Goal: Information Seeking & Learning: Learn about a topic

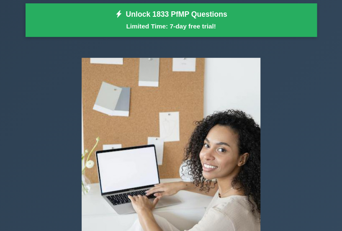
scroll to position [112, 0]
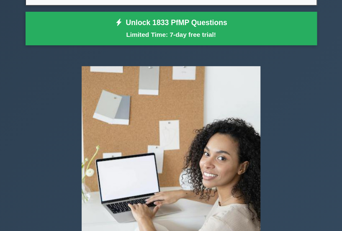
drag, startPoint x: 0, startPoint y: 0, endPoint x: 343, endPoint y: 28, distance: 344.1
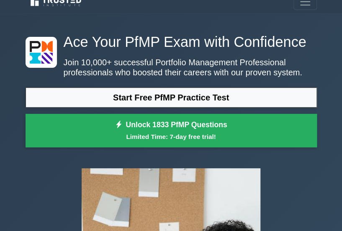
scroll to position [68, 0]
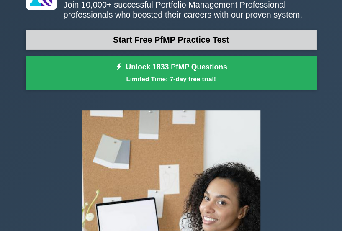
click at [240, 43] on link "Start Free PfMP Practice Test" at bounding box center [171, 40] width 291 height 20
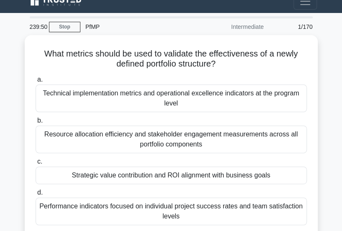
scroll to position [23, 0]
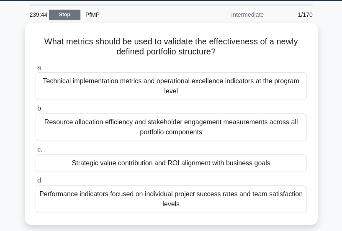
click at [65, 15] on link "Stop" at bounding box center [64, 15] width 31 height 10
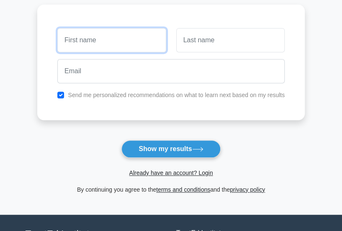
scroll to position [113, 0]
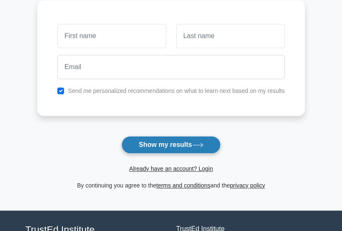
click at [181, 141] on button "Show my results" at bounding box center [170, 145] width 99 height 18
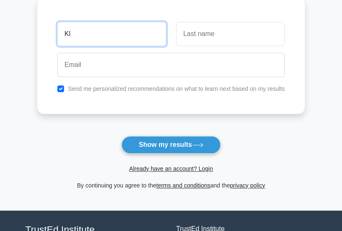
type input "Kl"
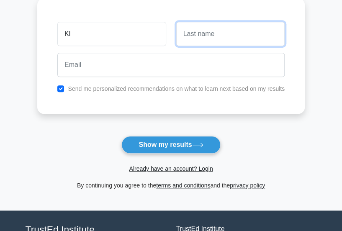
click at [228, 27] on input "text" at bounding box center [230, 34] width 108 height 24
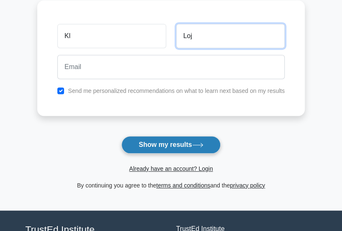
type input "Loj"
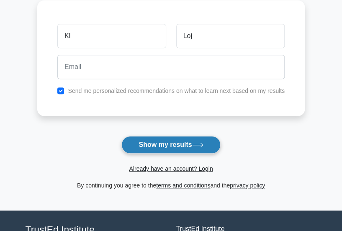
click at [191, 147] on button "Show my results" at bounding box center [170, 145] width 99 height 18
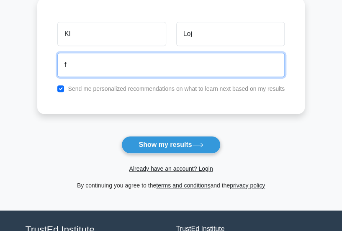
type input "[EMAIL_ADDRESS][DOMAIN_NAME]"
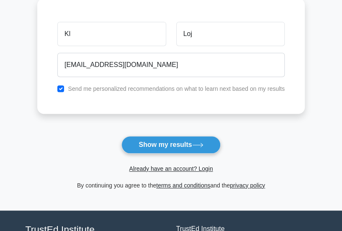
click at [191, 89] on label "Send me personalized recommendations on what to learn next based on my results" at bounding box center [176, 88] width 217 height 7
click at [62, 89] on input "checkbox" at bounding box center [60, 88] width 7 height 7
checkbox input "false"
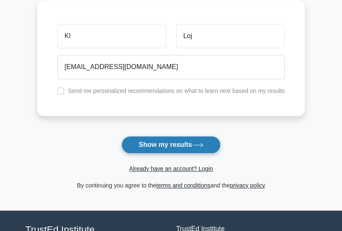
click at [154, 147] on button "Show my results" at bounding box center [170, 145] width 99 height 18
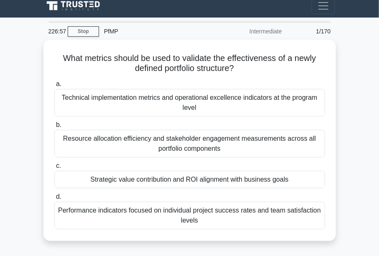
scroll to position [20, 0]
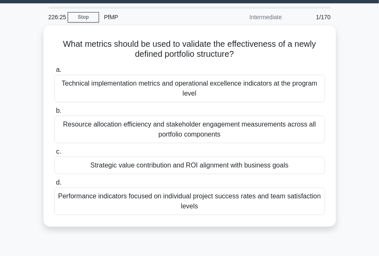
click at [31, 135] on main "226:25 Stop PfMP Intermediate 1/170 What metrics should be used to validate the…" at bounding box center [189, 215] width 379 height 425
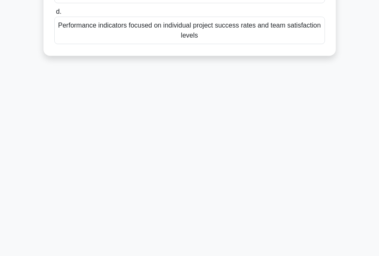
scroll to position [0, 0]
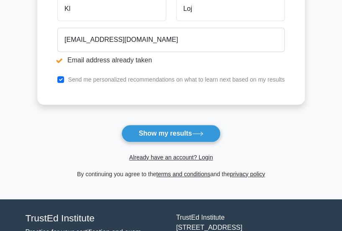
scroll to position [201, 0]
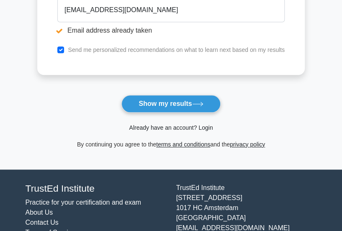
click at [208, 126] on link "Already have an account? Login" at bounding box center [171, 127] width 84 height 7
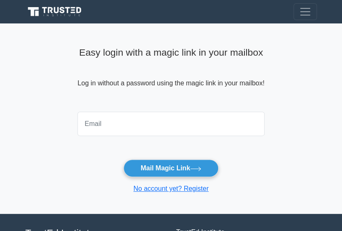
drag, startPoint x: 0, startPoint y: 0, endPoint x: 208, endPoint y: 126, distance: 243.6
click at [208, 126] on input "email" at bounding box center [170, 124] width 187 height 24
type input "firstfantasywin@gmail.com"
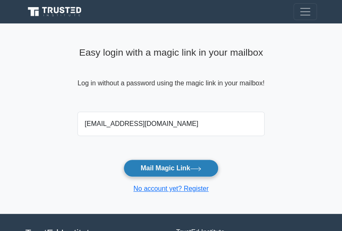
click at [176, 169] on button "Mail Magic Link" at bounding box center [170, 168] width 95 height 18
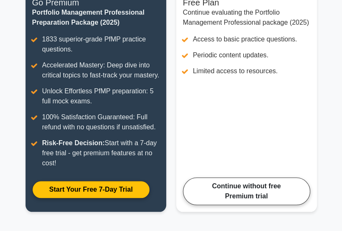
scroll to position [126, 0]
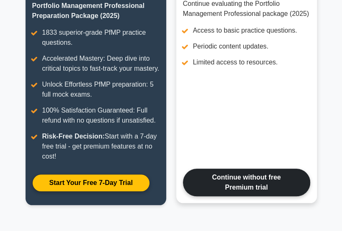
click at [256, 185] on link "Continue without free Premium trial" at bounding box center [246, 183] width 127 height 28
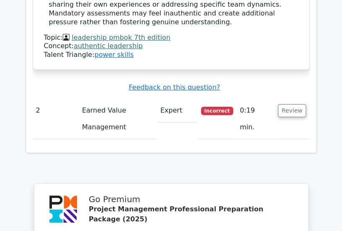
scroll to position [990, 0]
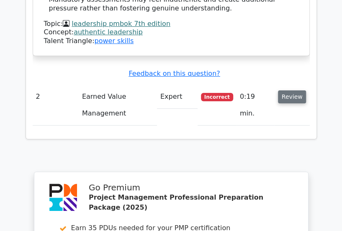
click at [291, 90] on button "Review" at bounding box center [292, 96] width 28 height 13
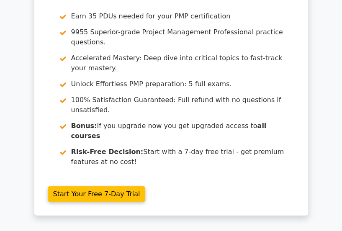
scroll to position [1546, 0]
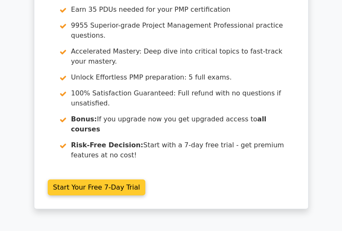
click at [68, 179] on link "Start Your Free 7-Day Trial" at bounding box center [97, 187] width 98 height 16
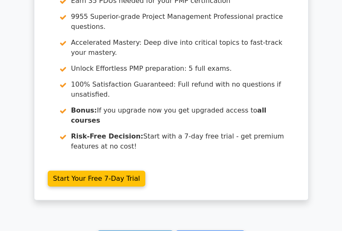
scroll to position [1562, 0]
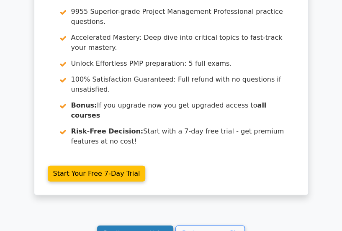
click at [144, 225] on link "Continue practicing" at bounding box center [135, 233] width 77 height 16
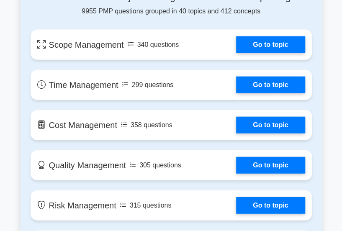
scroll to position [607, 0]
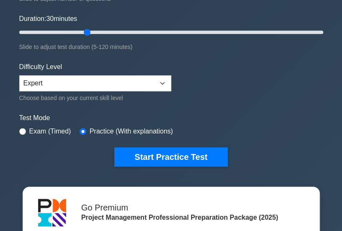
scroll to position [178, 0]
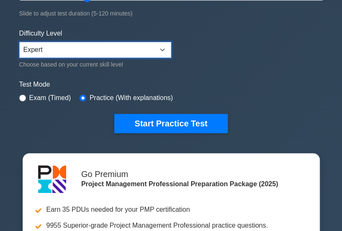
click at [157, 54] on select "Beginner Intermediate Expert" at bounding box center [95, 50] width 152 height 16
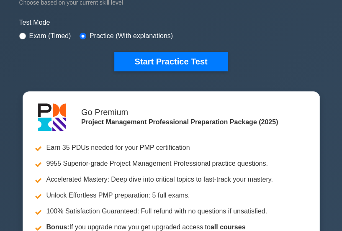
scroll to position [245, 0]
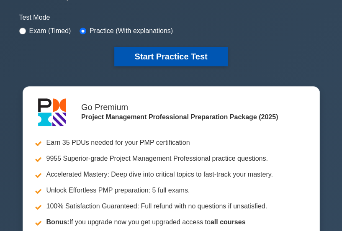
click at [205, 47] on button "Start Practice Test" at bounding box center [170, 56] width 113 height 19
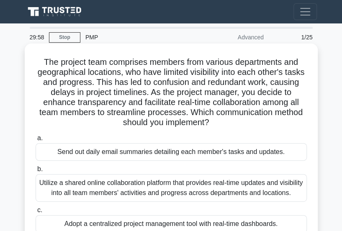
click at [81, 150] on div "Send out daily email summaries detailing each member's tasks and updates." at bounding box center [171, 152] width 271 height 18
click at [36, 141] on input "a. Send out daily email summaries detailing each member's tasks and updates." at bounding box center [36, 137] width 0 height 5
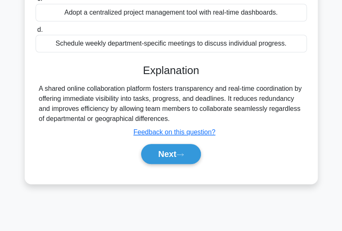
scroll to position [217, 0]
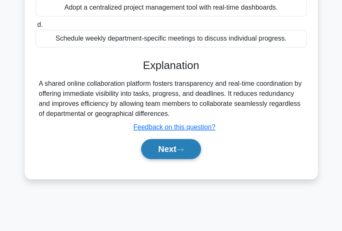
click at [147, 159] on button "Next" at bounding box center [171, 149] width 60 height 20
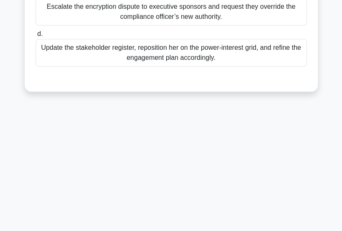
click at [152, 64] on div "Update the stakeholder register, reposition her on the power-interest grid, and…" at bounding box center [171, 53] width 271 height 28
click at [36, 37] on input "d. Update the stakeholder register, reposition her on the power-interest grid, …" at bounding box center [36, 33] width 0 height 5
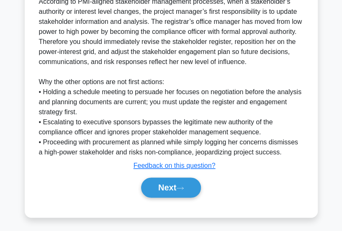
scroll to position [329, 0]
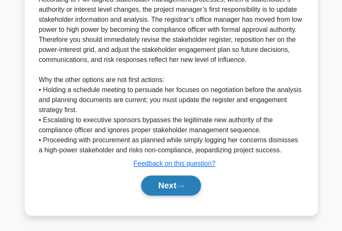
click at [170, 181] on button "Next" at bounding box center [171, 185] width 60 height 20
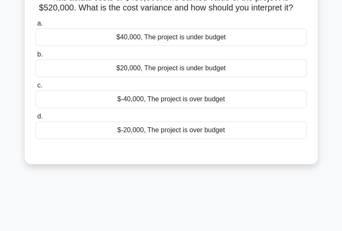
scroll to position [54, 0]
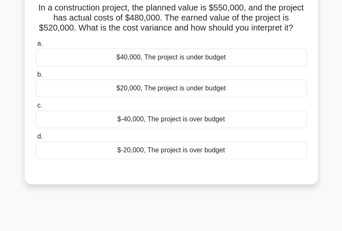
click at [224, 88] on div "$20,000, The project is under budget" at bounding box center [171, 88] width 271 height 18
click at [36, 77] on input "b. $20,000, The project is under budget" at bounding box center [36, 74] width 0 height 5
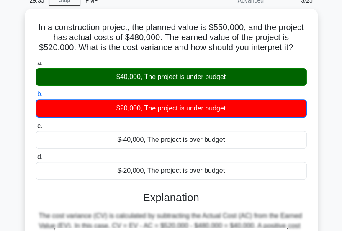
scroll to position [8, 0]
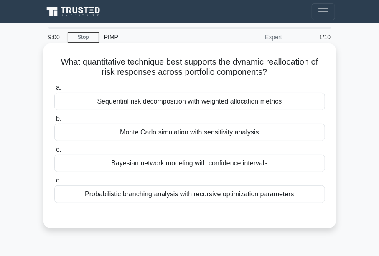
click at [331, 133] on div "What quantitative technique best supports the dynamic reallocation of risk resp…" at bounding box center [190, 136] width 286 height 178
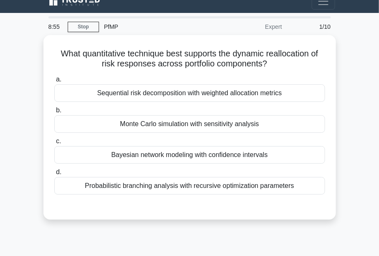
scroll to position [21, 0]
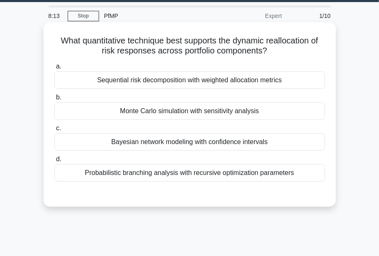
click at [195, 79] on div "Sequential risk decomposition with weighted allocation metrics" at bounding box center [189, 81] width 271 height 18
click at [54, 69] on input "a. Sequential risk decomposition with weighted allocation metrics" at bounding box center [54, 66] width 0 height 5
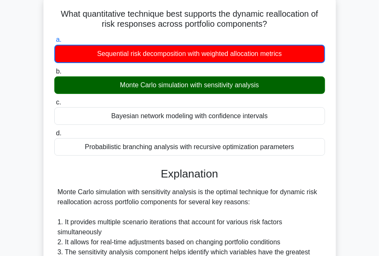
scroll to position [20, 0]
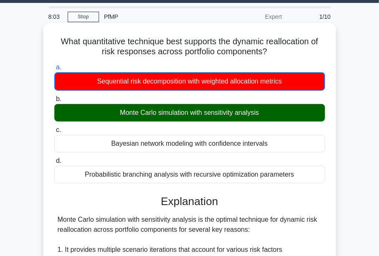
drag, startPoint x: 57, startPoint y: 41, endPoint x: 312, endPoint y: 174, distance: 287.9
click at [312, 174] on div "What quantitative technique best supports the dynamic reallocation of risk resp…" at bounding box center [190, 254] width 286 height 456
copy div "What quantitative technique best supports the dynamic reallocation of risk resp…"
click at [293, 174] on div "Probabilistic branching analysis with recursive optimization parameters" at bounding box center [189, 175] width 271 height 18
click at [54, 164] on input "d. Probabilistic branching analysis with recursive optimization parameters" at bounding box center [54, 160] width 0 height 5
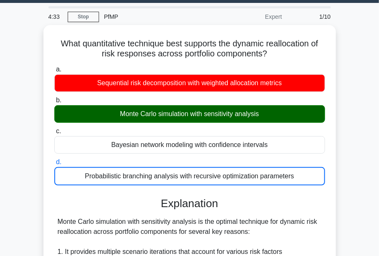
click at [26, 148] on main "4:33 Stop PfMP Expert 1/10 What quantitative technique best supports the dynami…" at bounding box center [189, 252] width 379 height 498
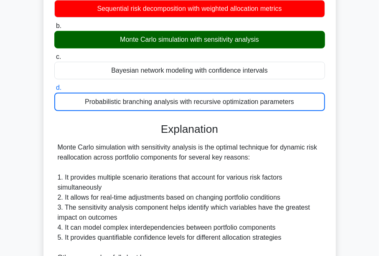
scroll to position [0, 0]
